Goal: Check status: Check status

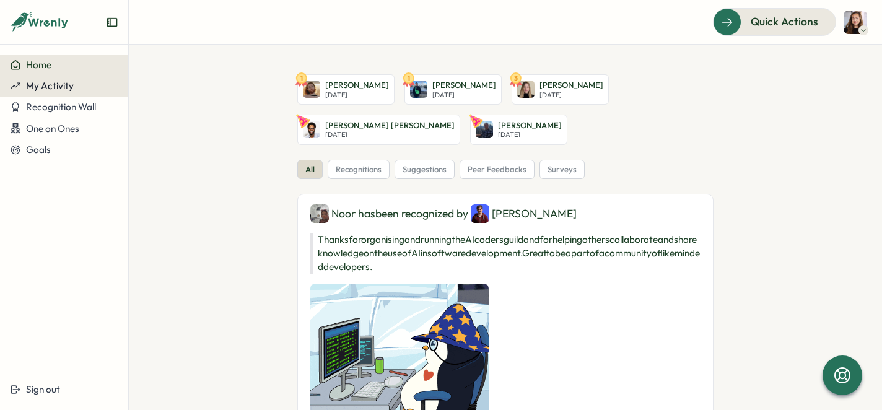
click at [55, 90] on span "My Activity" at bounding box center [50, 86] width 48 height 12
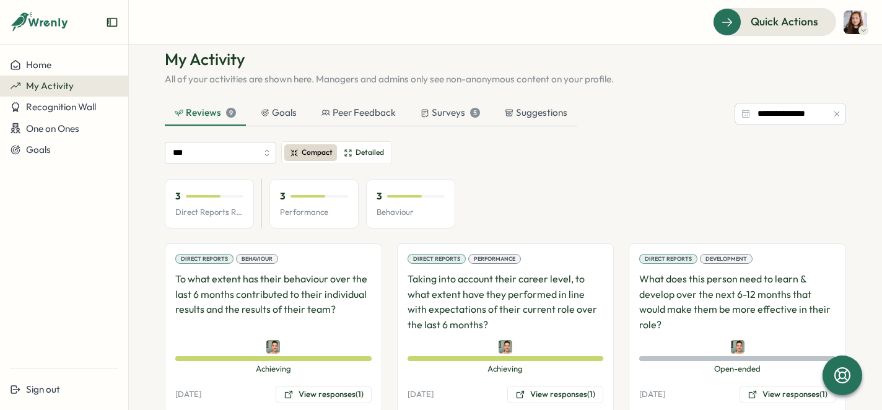
scroll to position [30, 0]
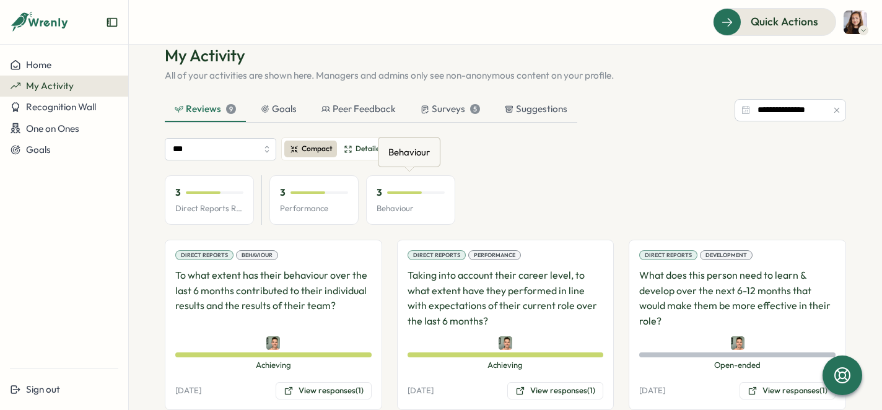
click at [415, 198] on div "3" at bounding box center [410, 193] width 68 height 14
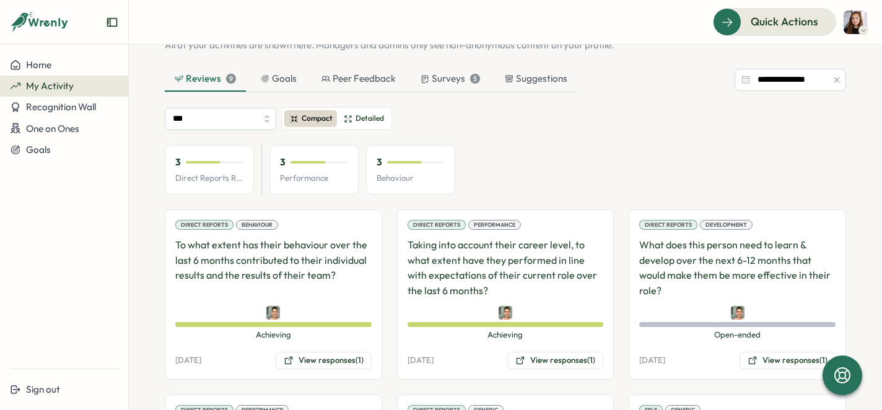
scroll to position [69, 0]
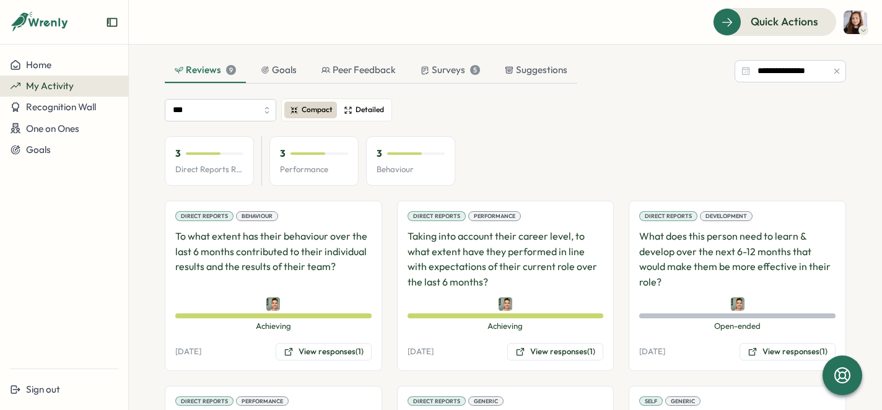
click at [363, 113] on span "Detailed" at bounding box center [369, 110] width 28 height 12
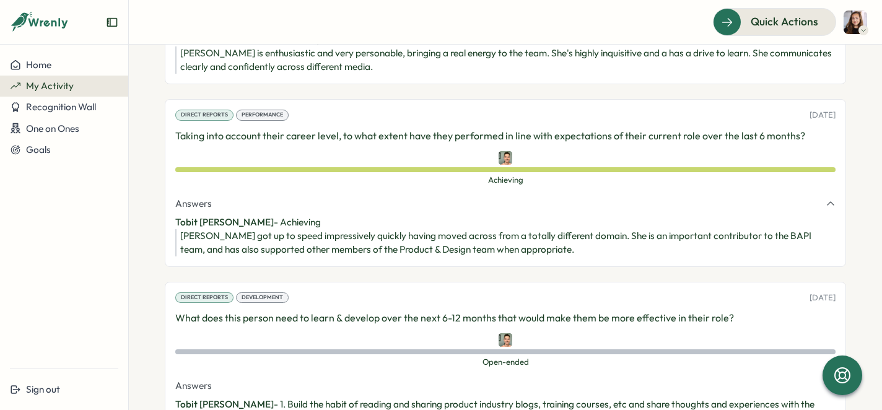
scroll to position [0, 0]
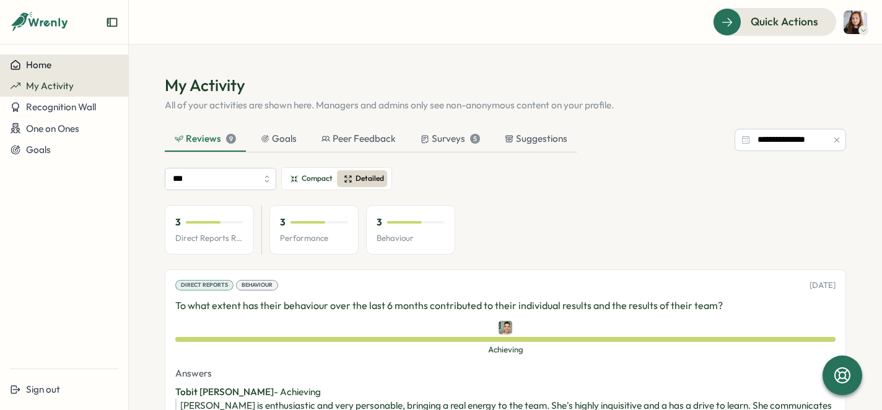
click at [63, 75] on button "Home" at bounding box center [64, 64] width 128 height 21
